Goal: Register for event/course

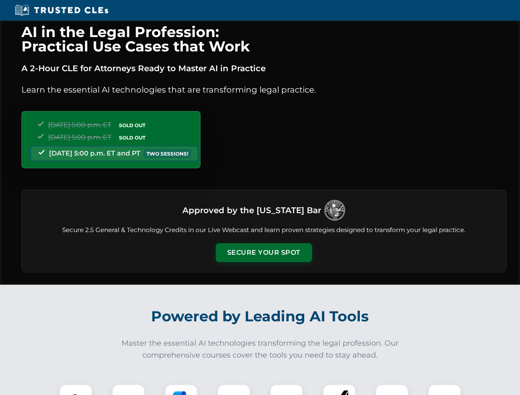
click at [264, 253] on button "Secure Your Spot" at bounding box center [264, 252] width 96 height 19
click at [76, 390] on img at bounding box center [76, 401] width 24 height 24
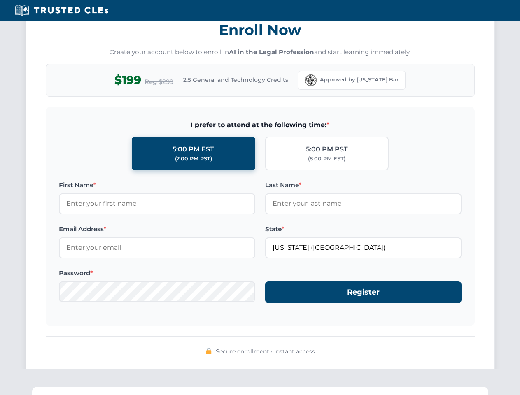
scroll to position [809, 0]
